Goal: Task Accomplishment & Management: Use online tool/utility

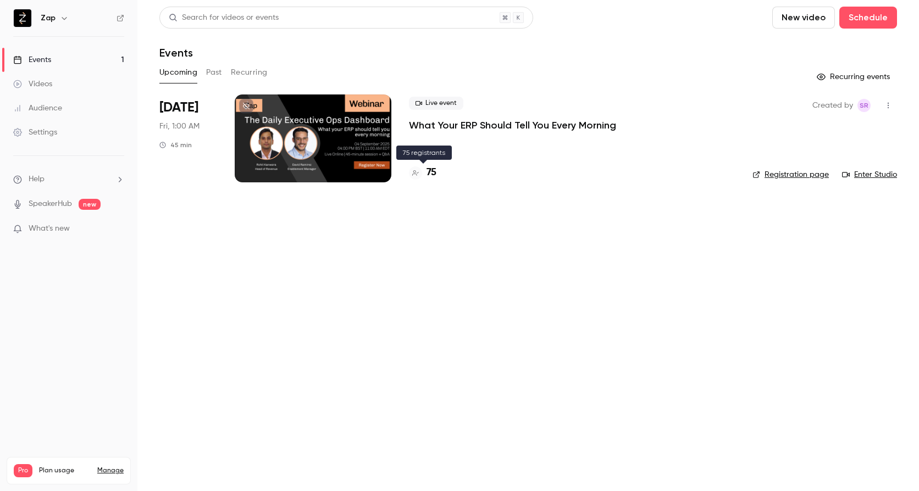
click at [422, 173] on div at bounding box center [415, 173] width 13 height 13
click at [441, 129] on p "What Your ERP Should Tell You Every Morning" at bounding box center [512, 125] width 207 height 13
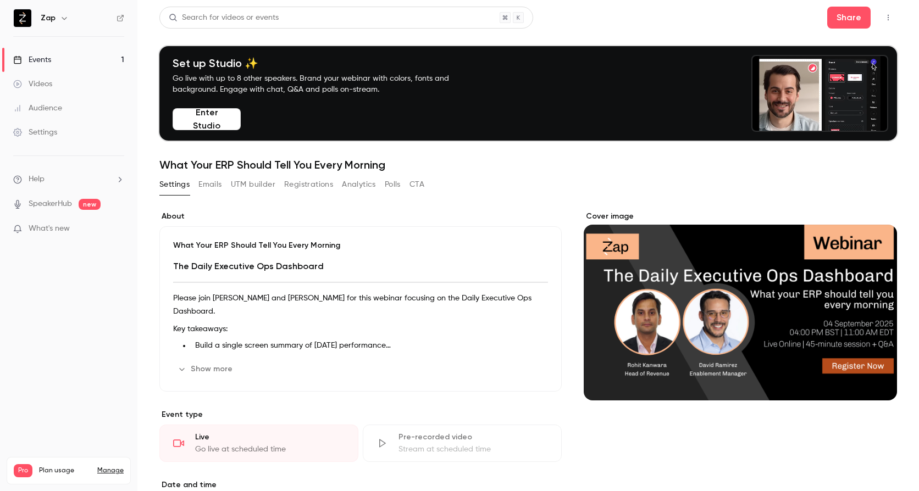
click at [252, 186] on button "UTM builder" at bounding box center [253, 185] width 45 height 18
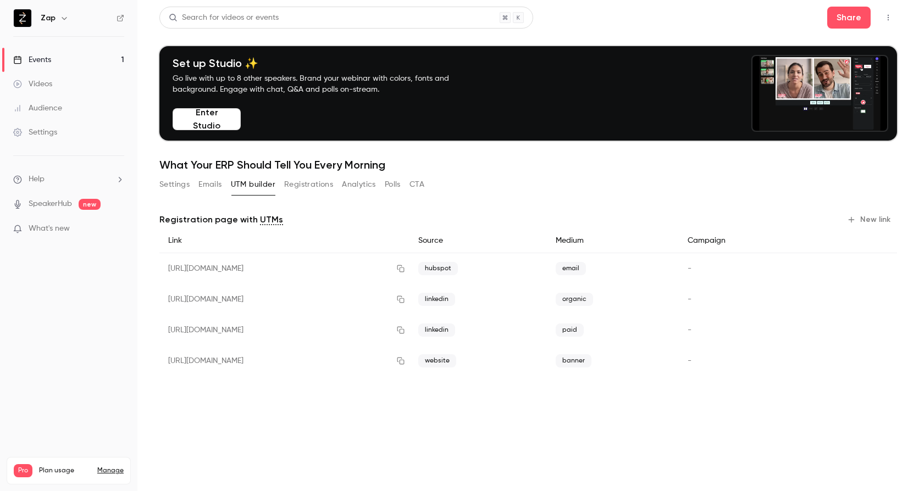
click at [877, 217] on button "New link" at bounding box center [870, 220] width 54 height 18
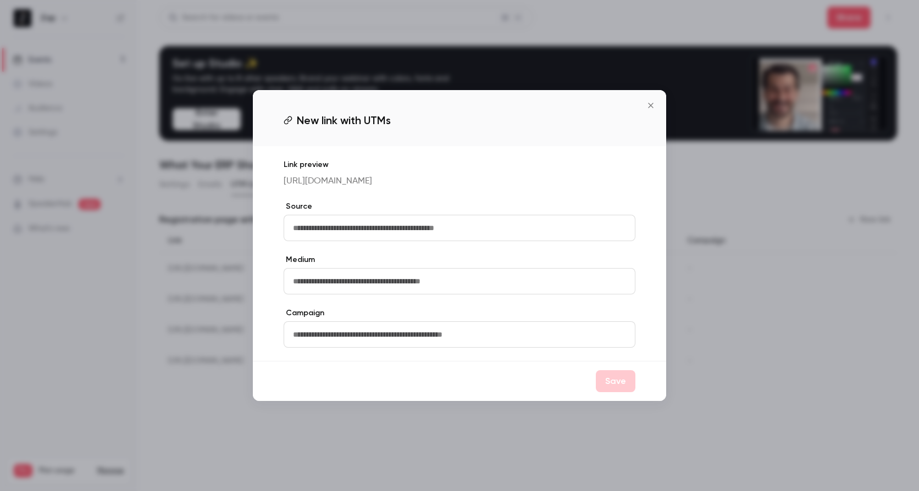
click at [426, 233] on input "text" at bounding box center [460, 228] width 352 height 26
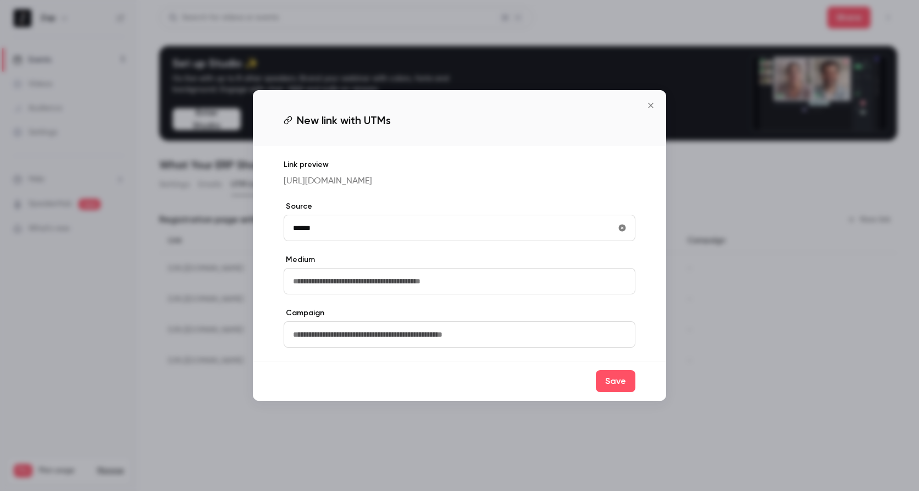
type input "******"
type input "*****"
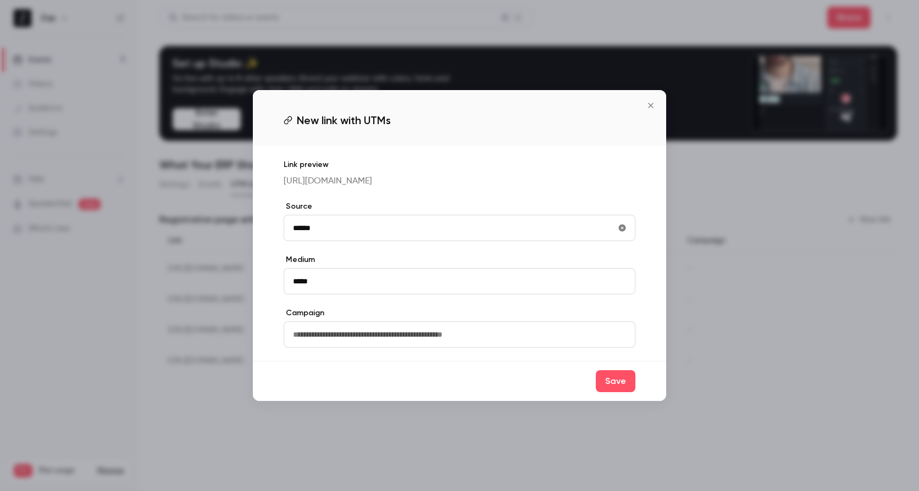
click at [356, 342] on input "text" at bounding box center [460, 335] width 352 height 26
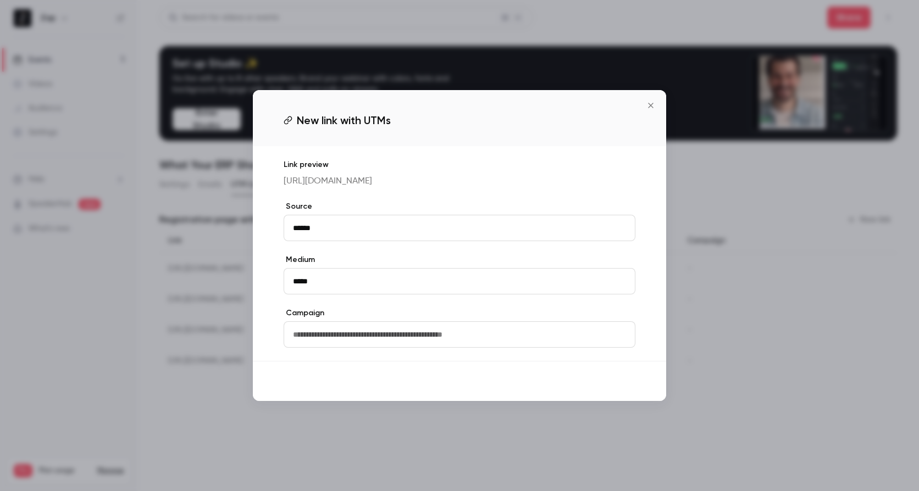
click at [626, 389] on button "Save" at bounding box center [616, 382] width 40 height 22
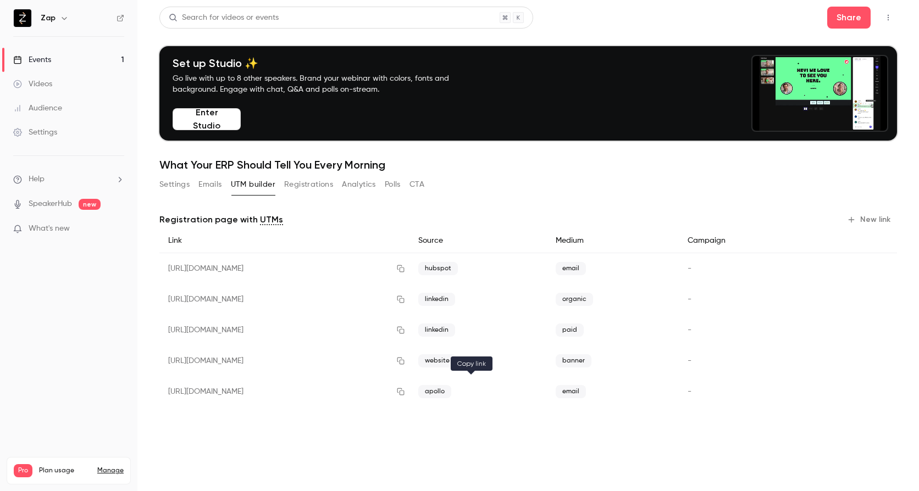
click at [404, 393] on icon "button" at bounding box center [400, 392] width 7 height 7
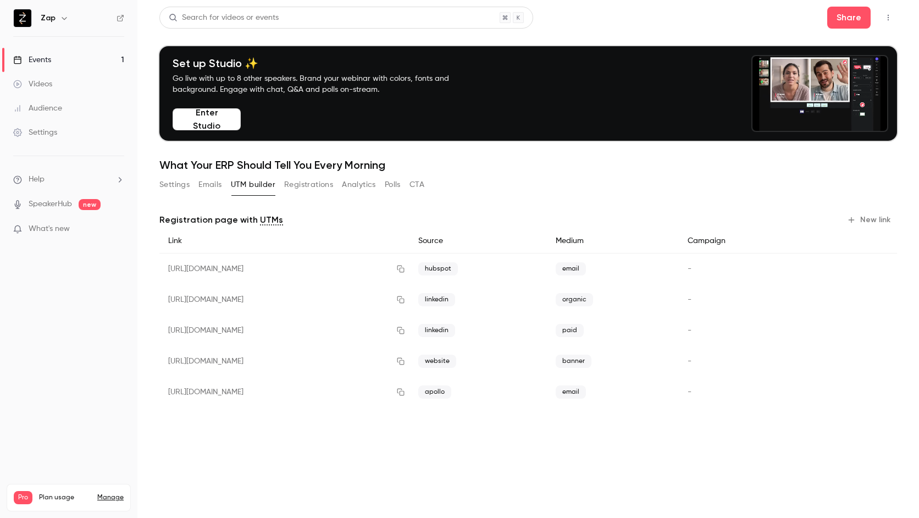
click at [178, 186] on button "Settings" at bounding box center [174, 185] width 30 height 18
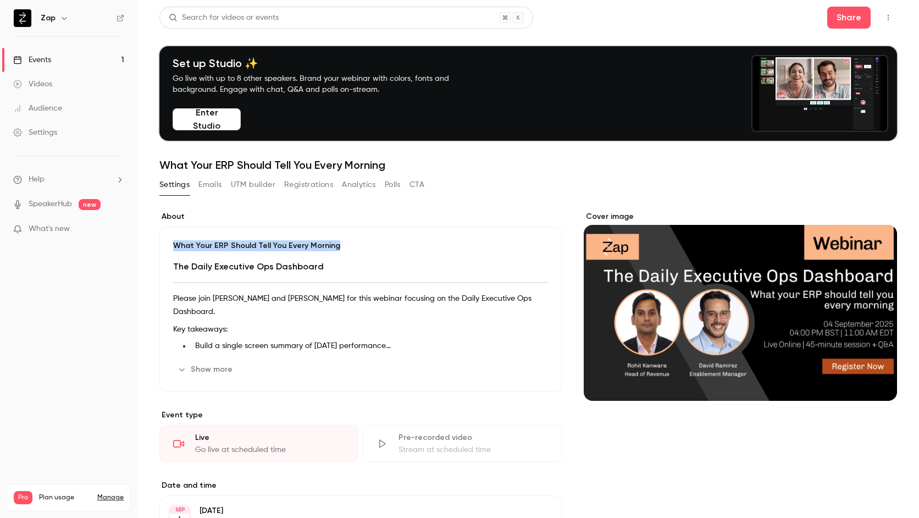
drag, startPoint x: 143, startPoint y: 246, endPoint x: 356, endPoint y: 247, distance: 212.7
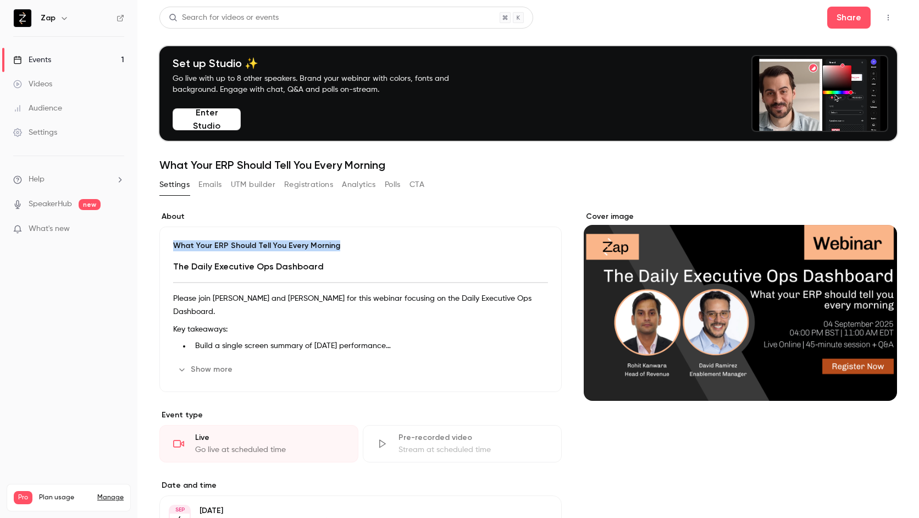
click at [356, 247] on main "Search for videos or events Share Set up Studio ✨ Go live with up to 8 other sp…" at bounding box center [528, 259] width 782 height 518
copy p "What Your ERP Should Tell You Every Morning"
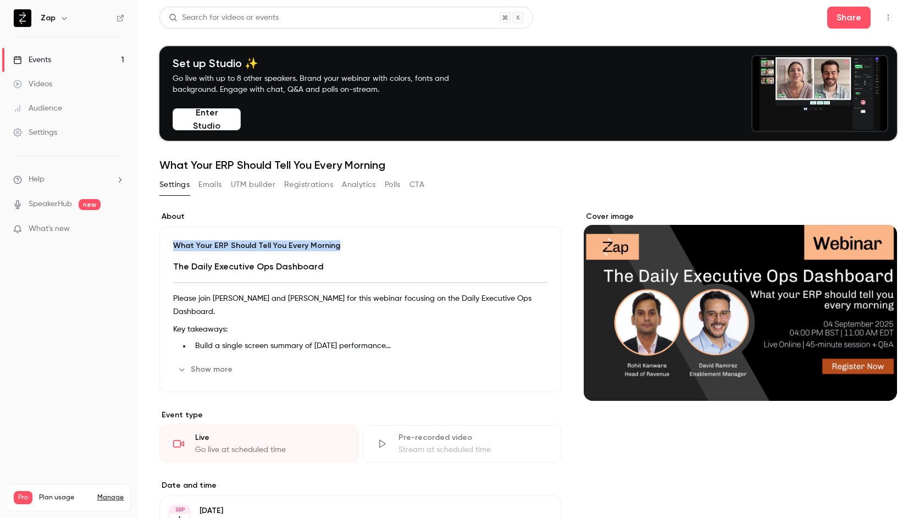
click at [258, 184] on button "UTM builder" at bounding box center [253, 185] width 45 height 18
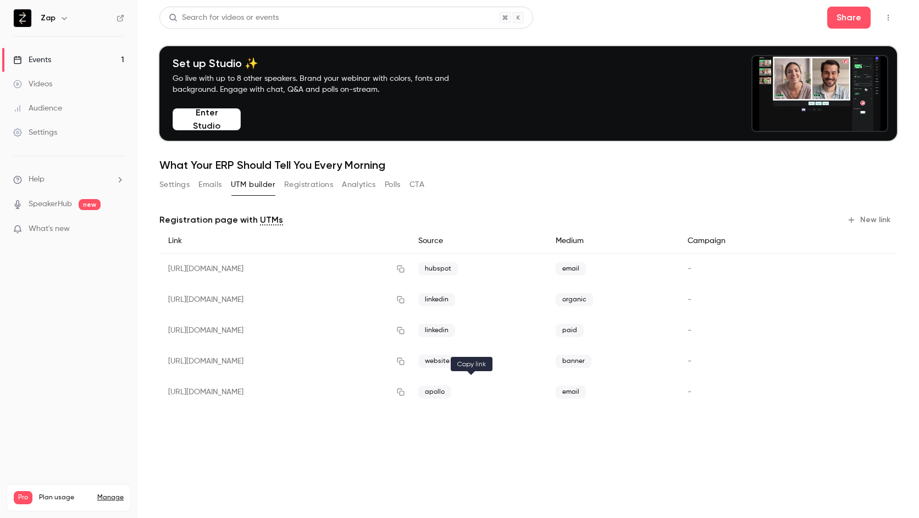
click at [404, 393] on icon "button" at bounding box center [400, 392] width 7 height 7
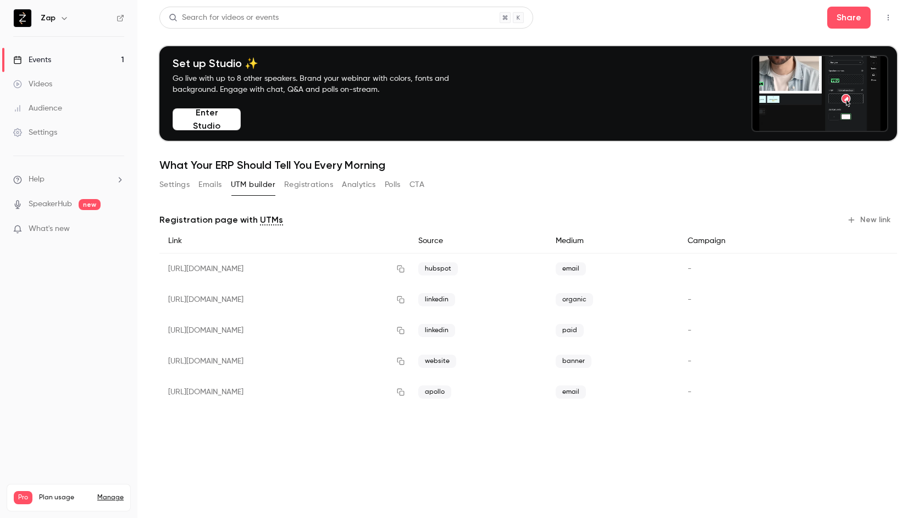
click at [165, 187] on button "Settings" at bounding box center [174, 185] width 30 height 18
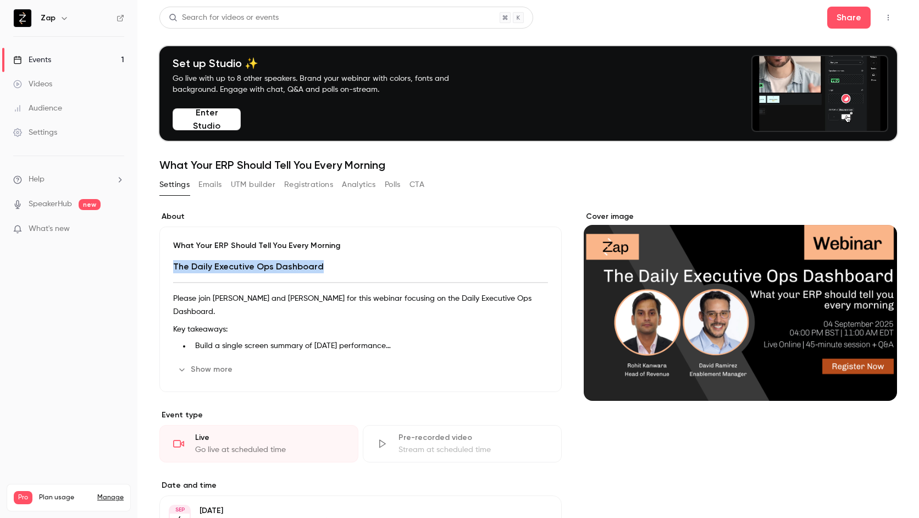
drag, startPoint x: 141, startPoint y: 266, endPoint x: 349, endPoint y: 266, distance: 207.8
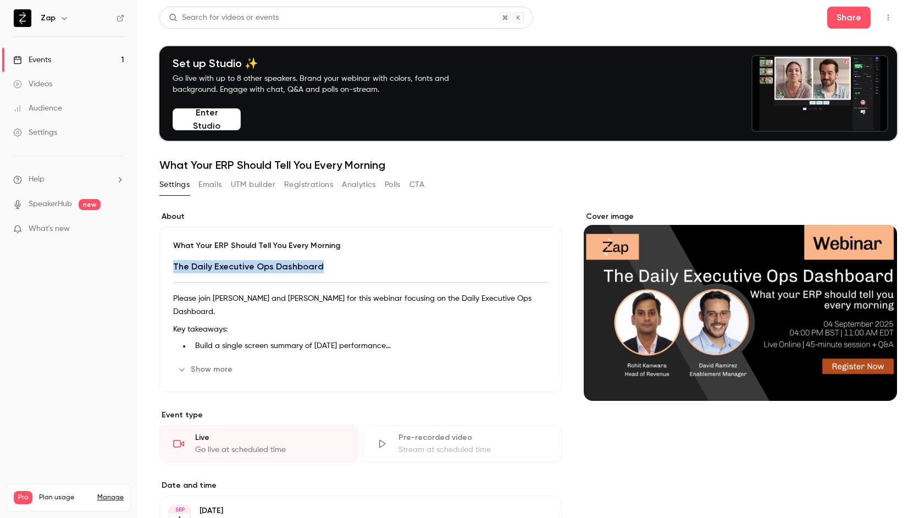
click at [349, 266] on main "Search for videos or events Share Set up Studio ✨ Go live with up to 8 other sp…" at bounding box center [528, 259] width 782 height 518
copy h2 "The Daily Executive Ops Dashboard"
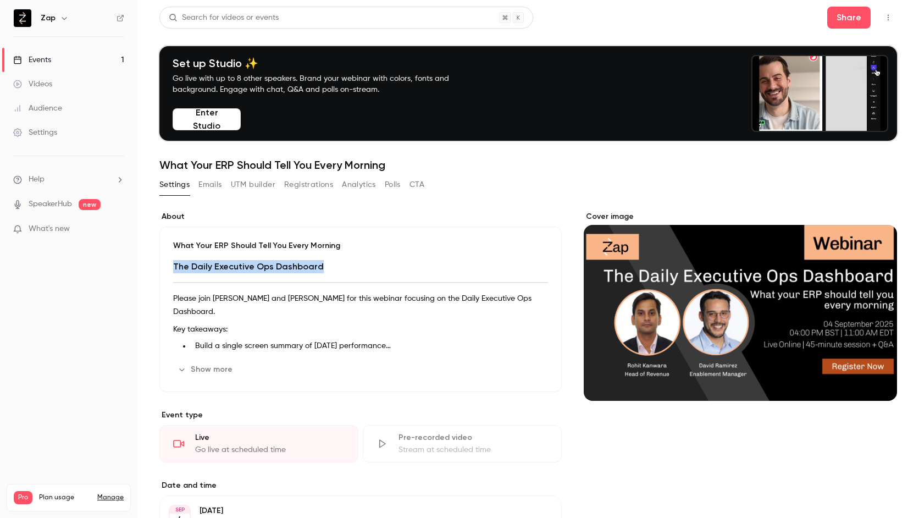
click at [203, 369] on button "Show more" at bounding box center [206, 370] width 66 height 18
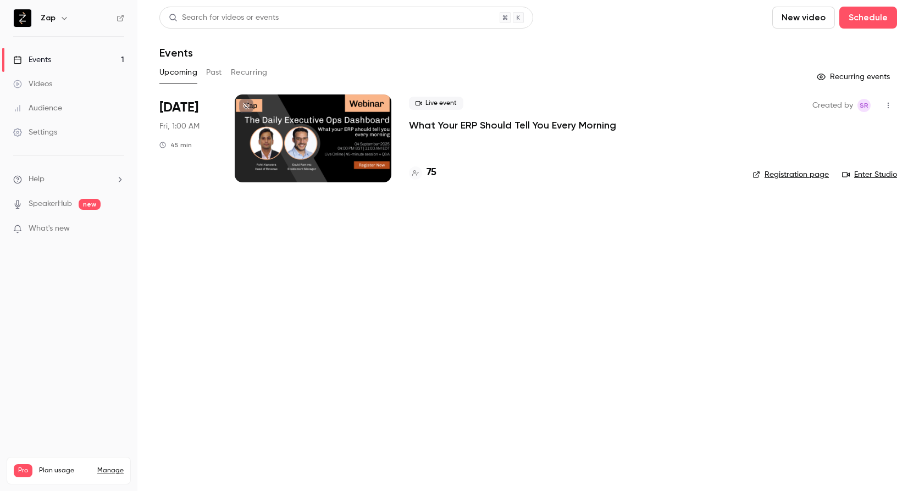
click at [470, 124] on p "What Your ERP Should Tell You Every Morning" at bounding box center [512, 125] width 207 height 13
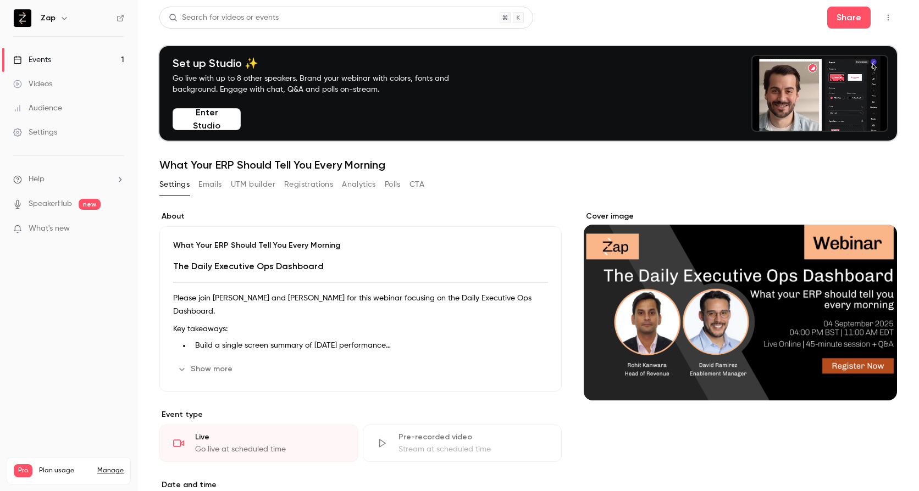
click at [264, 184] on button "UTM builder" at bounding box center [253, 185] width 45 height 18
